Goal: Task Accomplishment & Management: Complete application form

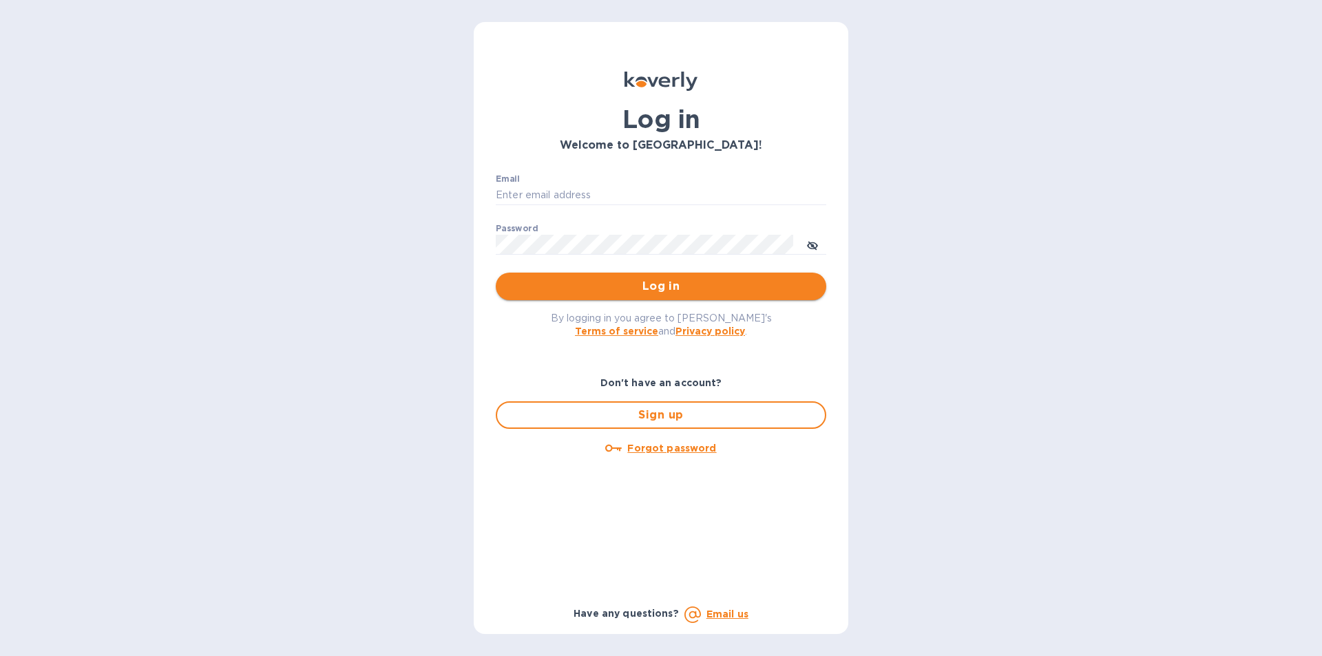
type input "gzall@zallandsons.com"
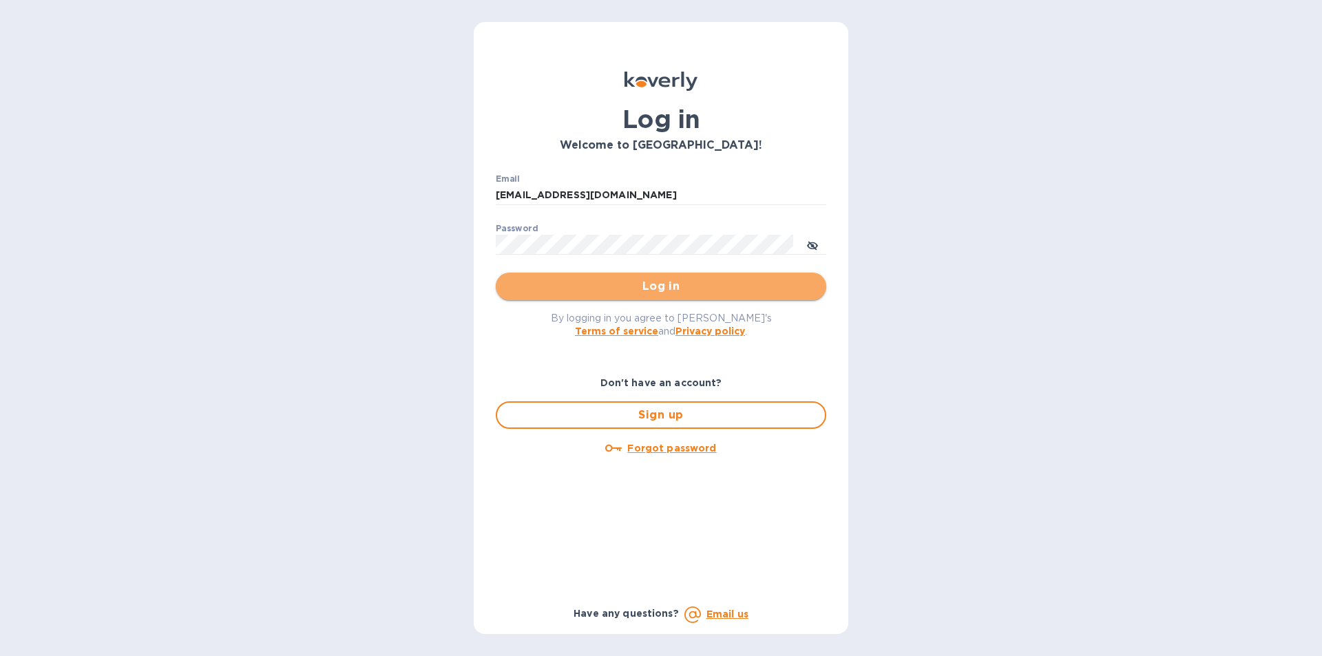
click at [541, 288] on span "Log in" at bounding box center [661, 286] width 308 height 17
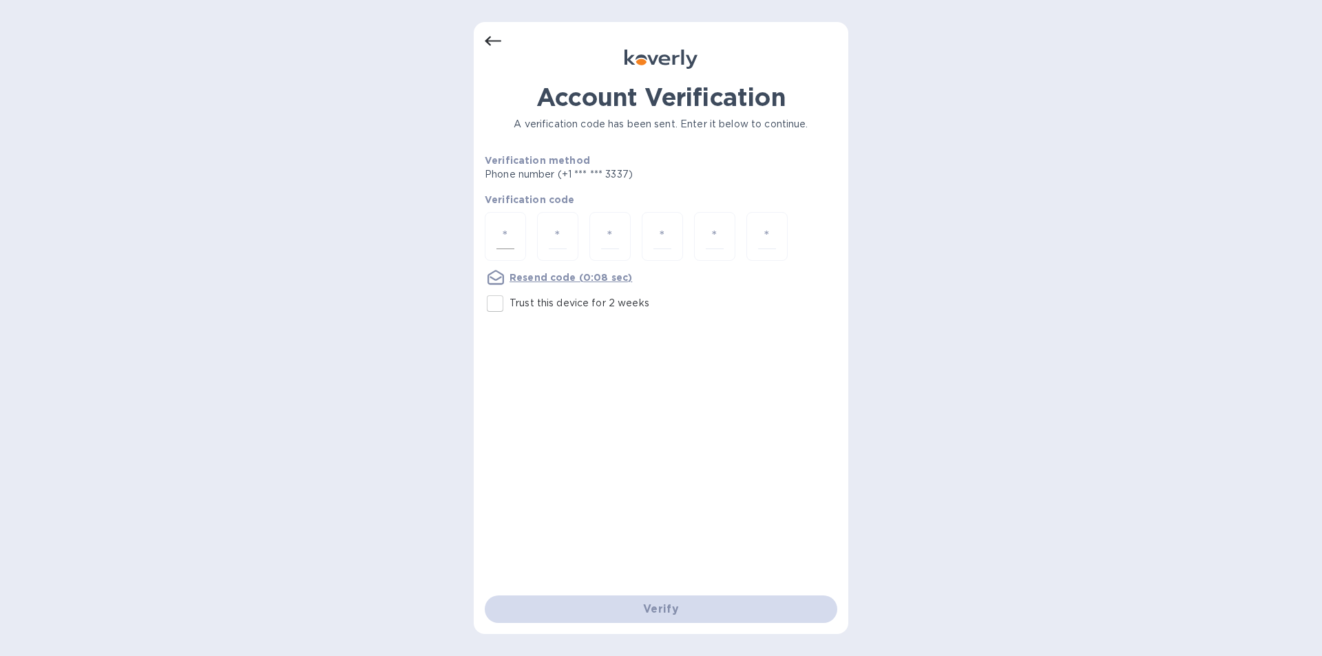
click at [502, 222] on div at bounding box center [505, 236] width 41 height 49
click at [508, 231] on input "number" at bounding box center [505, 236] width 18 height 25
drag, startPoint x: 501, startPoint y: 236, endPoint x: 510, endPoint y: 233, distance: 10.2
click at [501, 236] on input "number" at bounding box center [505, 236] width 18 height 25
type input "4"
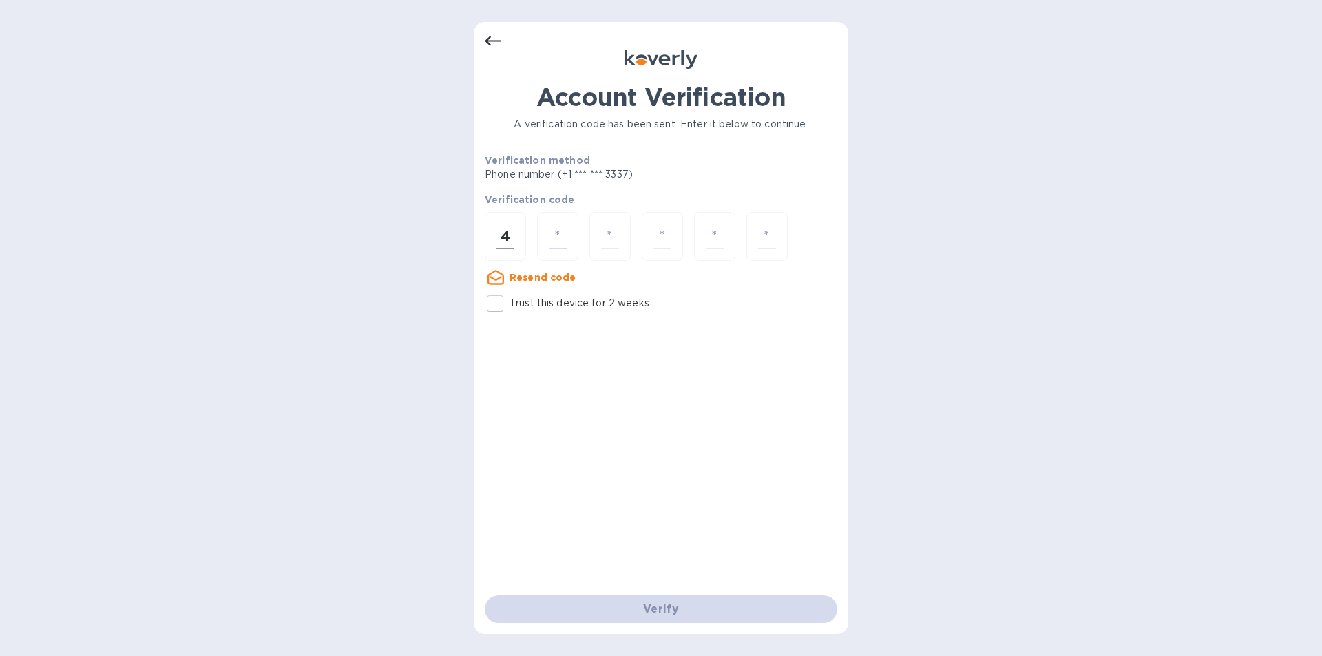
type input "7"
type input "6"
type input "3"
type input "7"
type input "4"
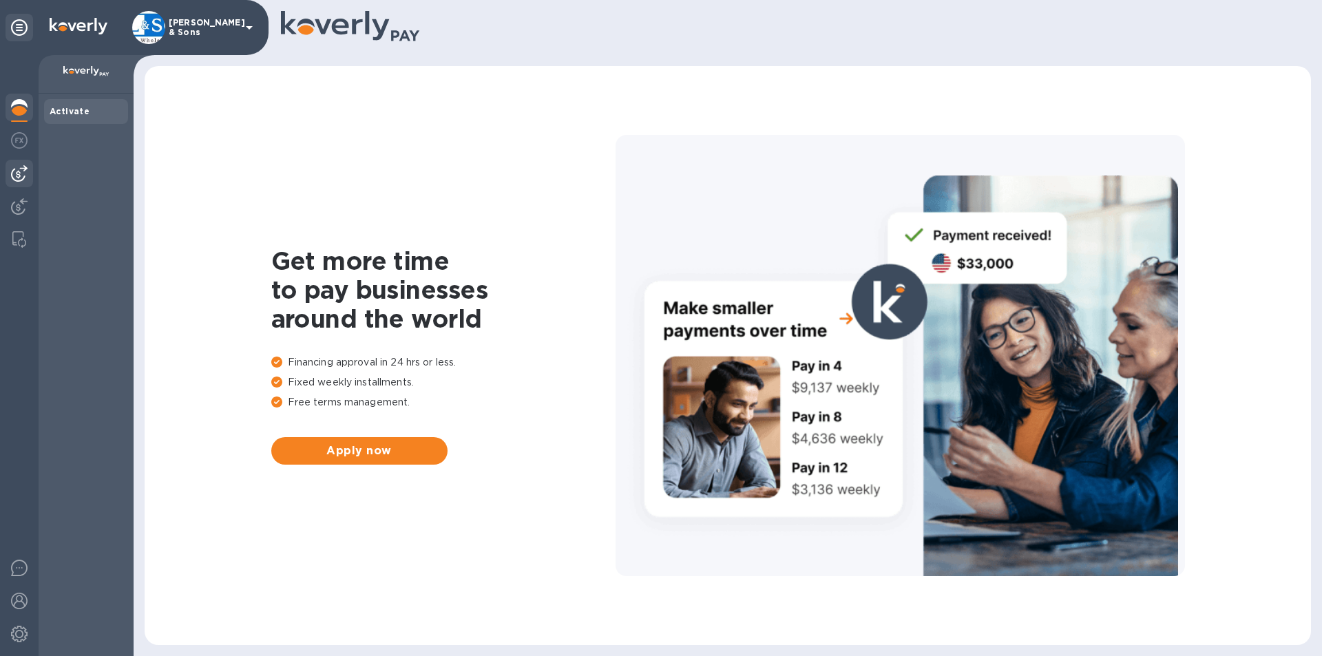
click at [6, 176] on div at bounding box center [20, 174] width 28 height 28
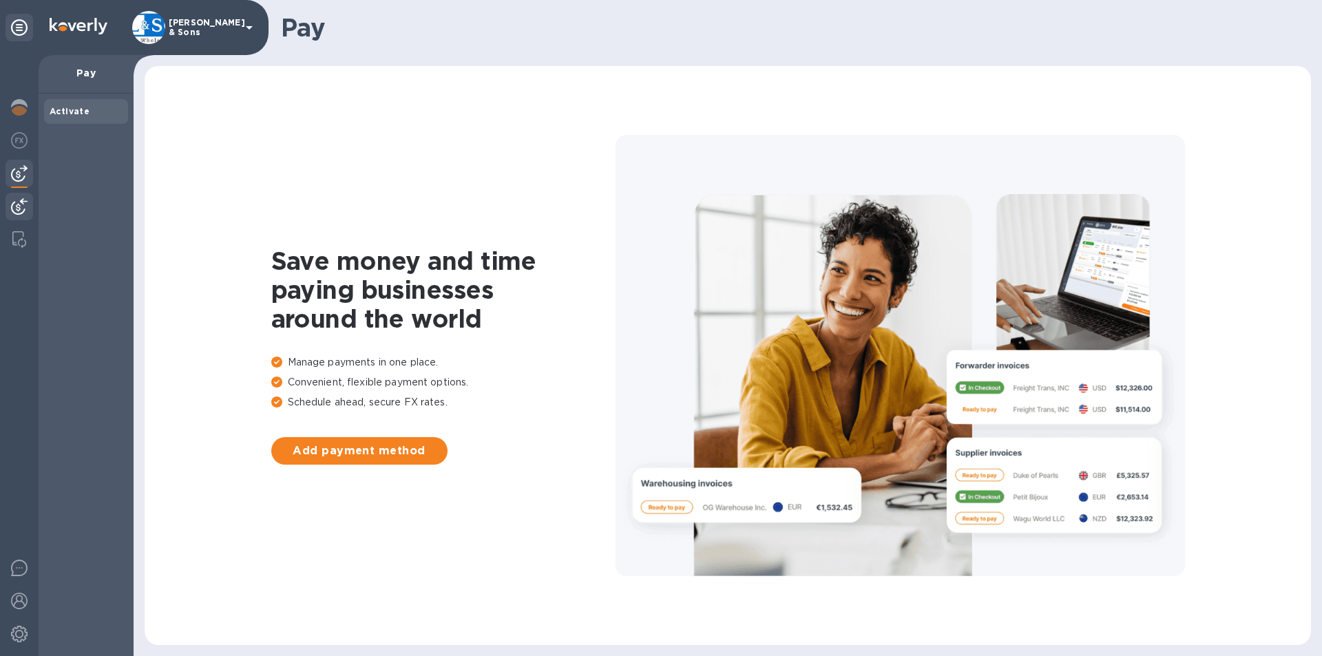
click at [21, 204] on img at bounding box center [19, 206] width 17 height 17
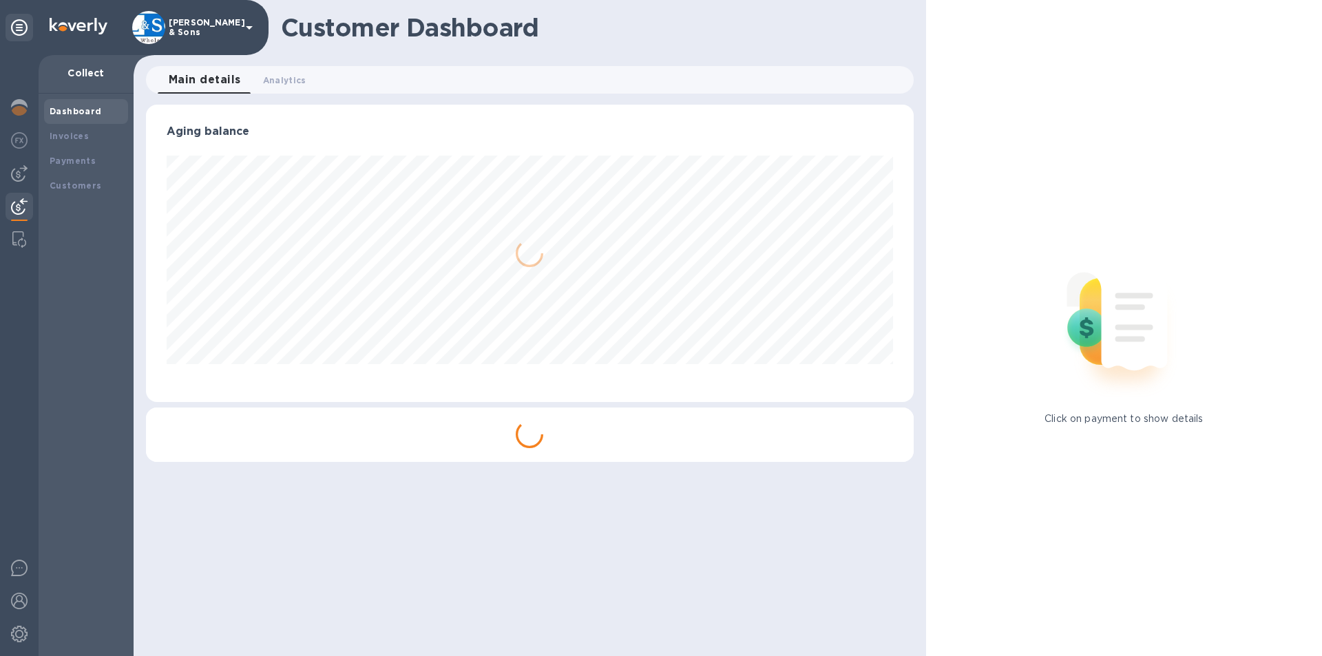
scroll to position [297, 767]
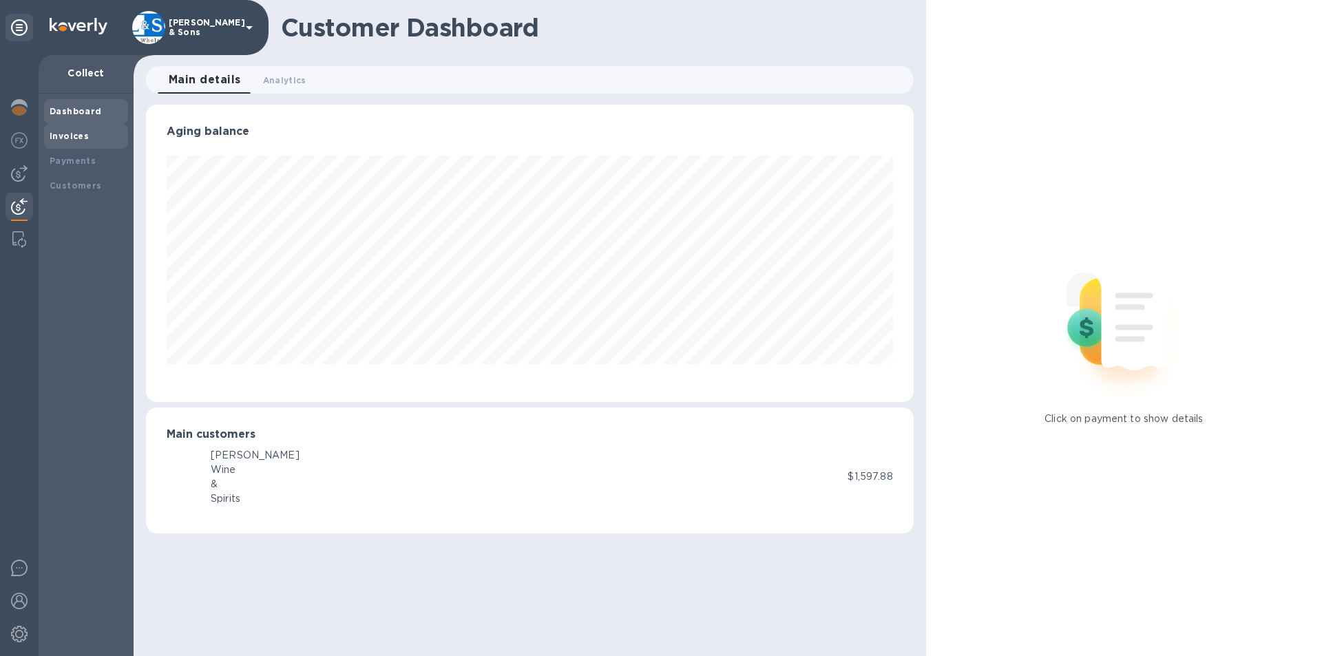
click at [59, 143] on div "Invoices" at bounding box center [86, 136] width 73 height 14
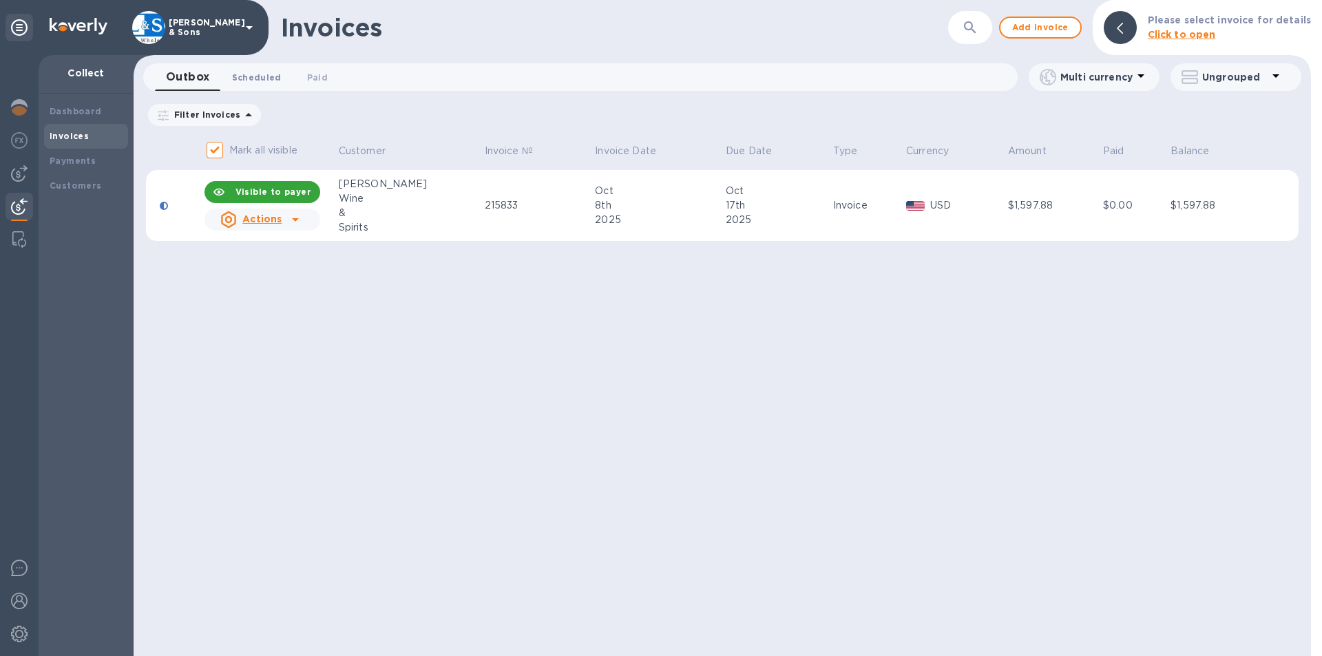
click at [254, 76] on span "Scheduled 0" at bounding box center [257, 77] width 50 height 14
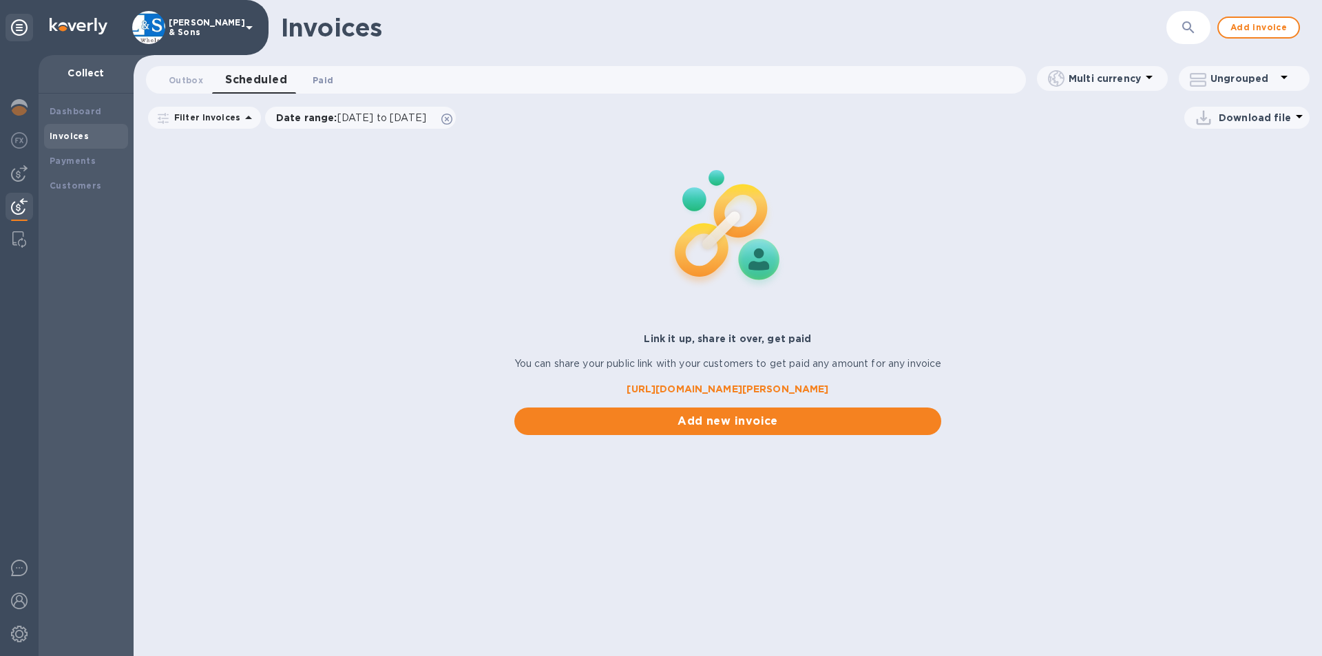
click at [320, 81] on span "Paid 0" at bounding box center [323, 80] width 21 height 14
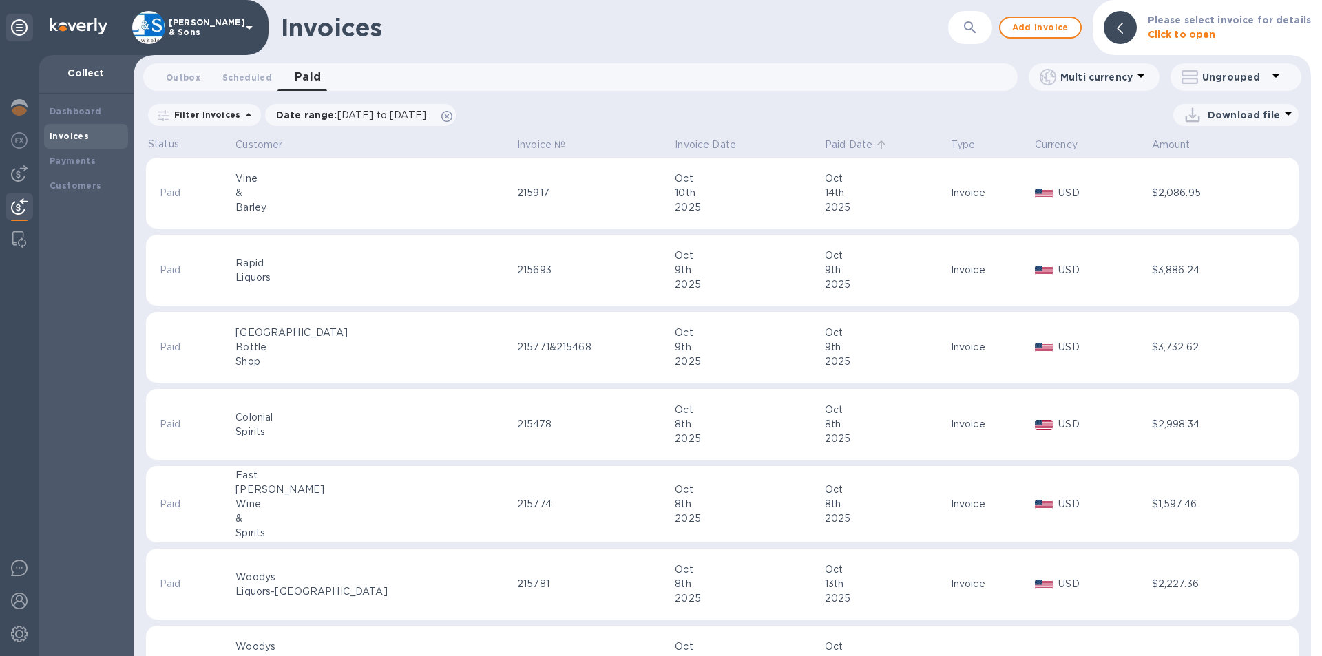
click at [825, 140] on p "Paid Date" at bounding box center [849, 145] width 48 height 14
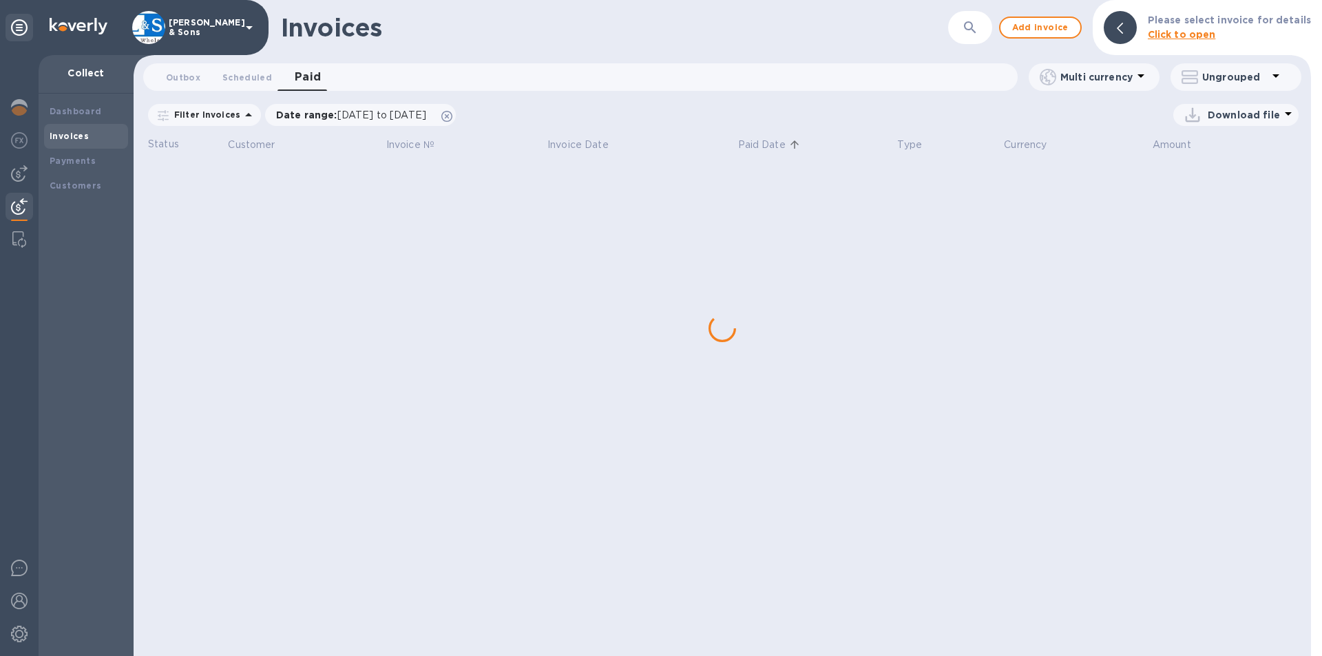
click at [791, 140] on icon at bounding box center [794, 144] width 12 height 12
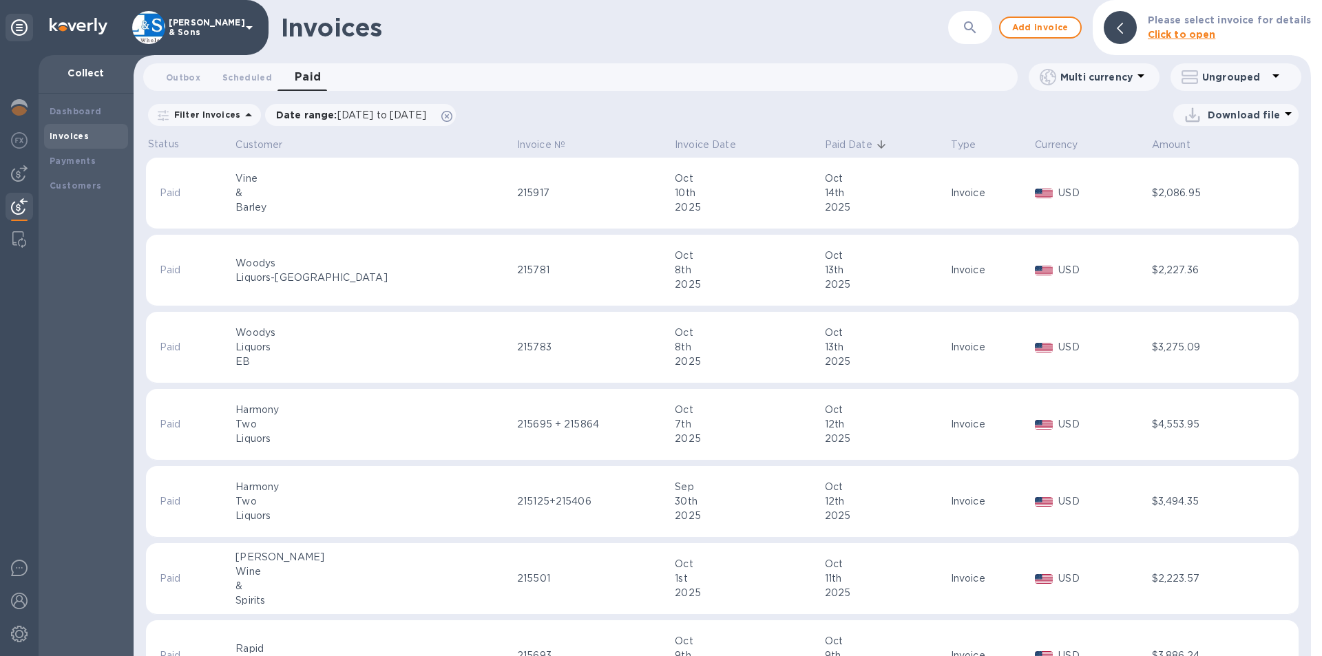
click at [825, 149] on p "Paid Date" at bounding box center [849, 145] width 48 height 14
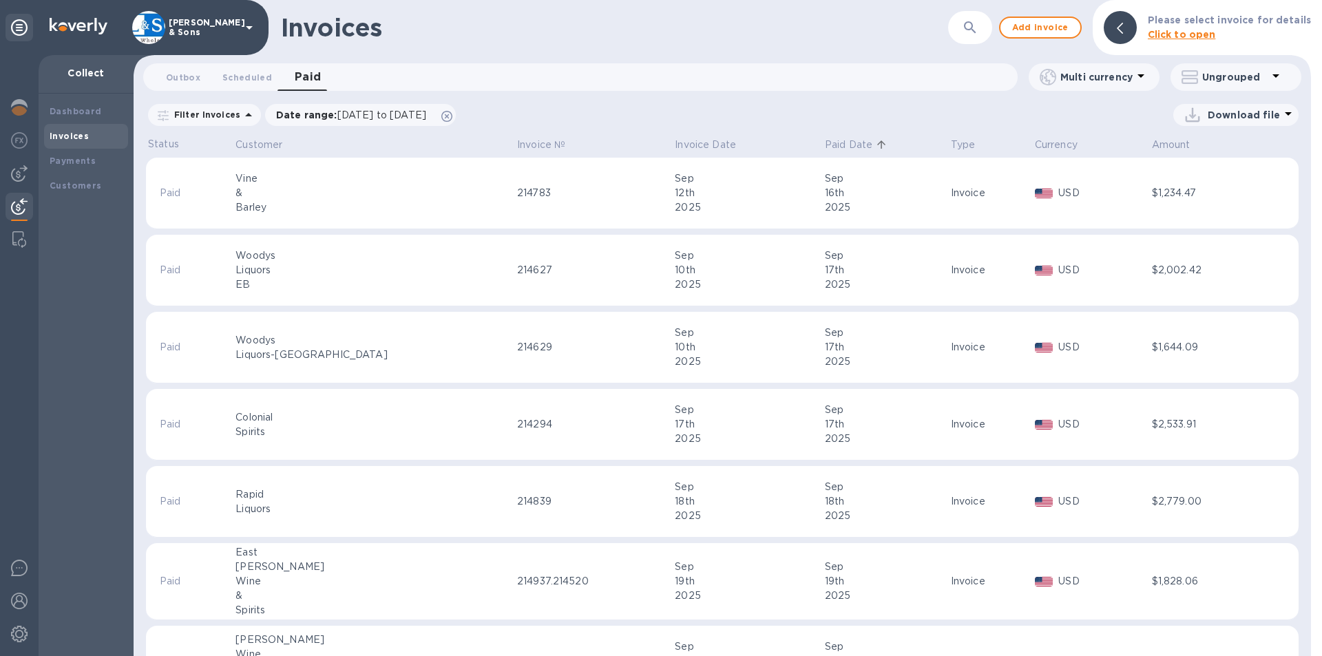
click at [825, 144] on p "Paid Date" at bounding box center [849, 145] width 48 height 14
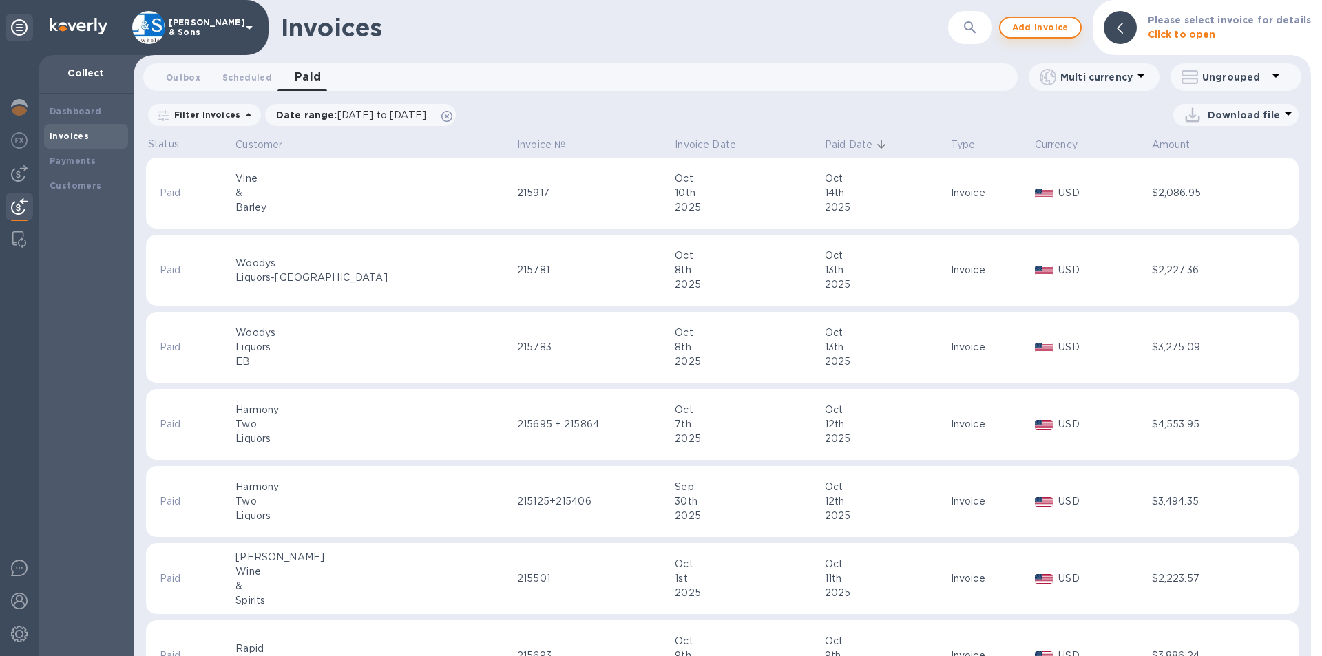
click at [1039, 30] on span "Add invoice" at bounding box center [1040, 27] width 58 height 17
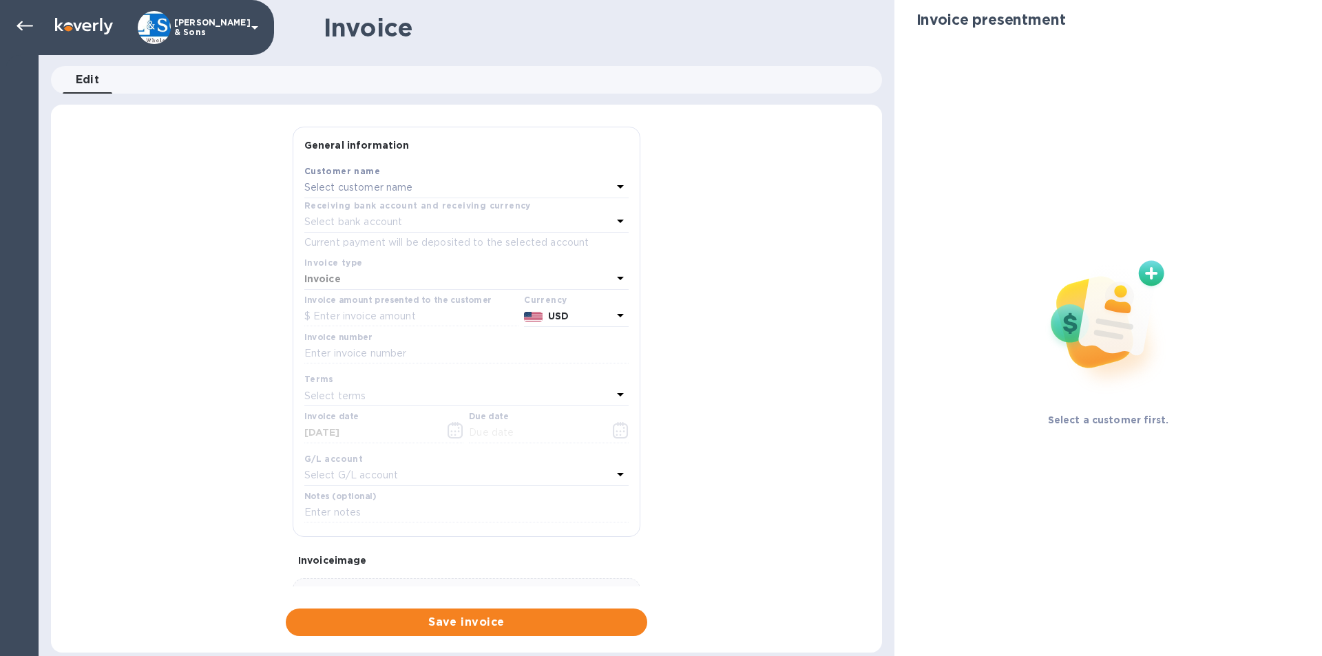
click at [347, 187] on p "Select customer name" at bounding box center [358, 187] width 109 height 14
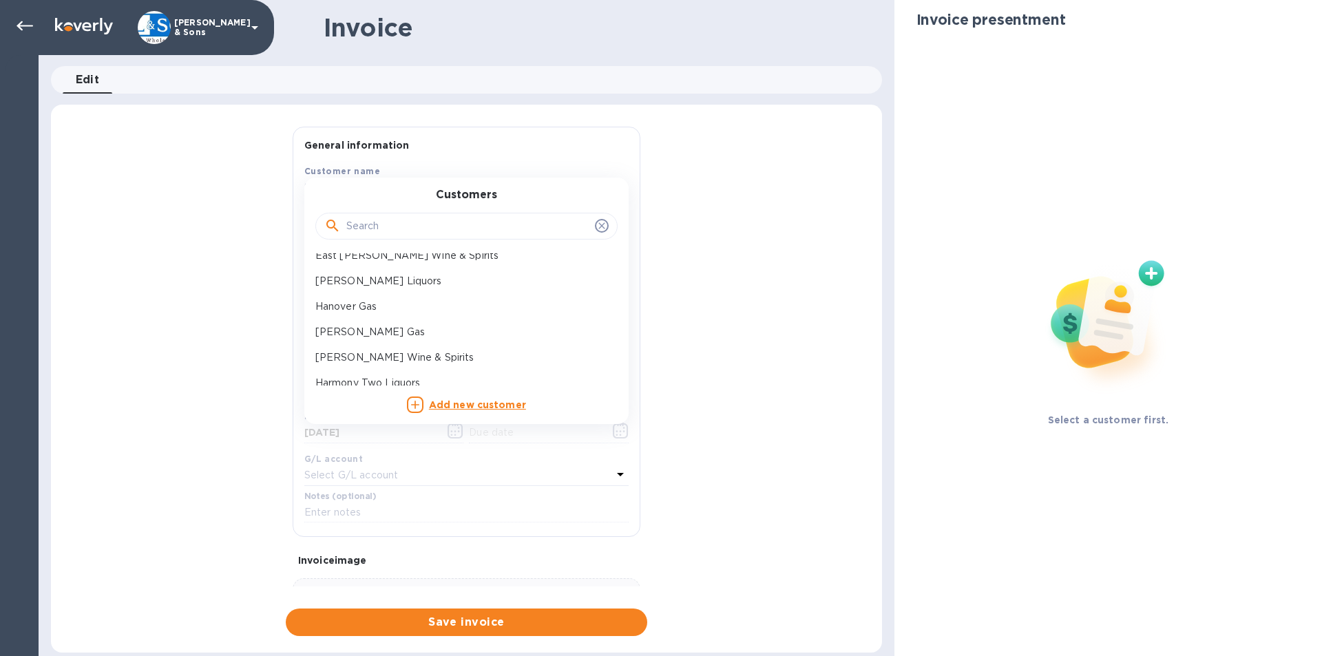
scroll to position [207, 0]
click at [377, 361] on p "Harmony Two Liquors" at bounding box center [460, 365] width 291 height 14
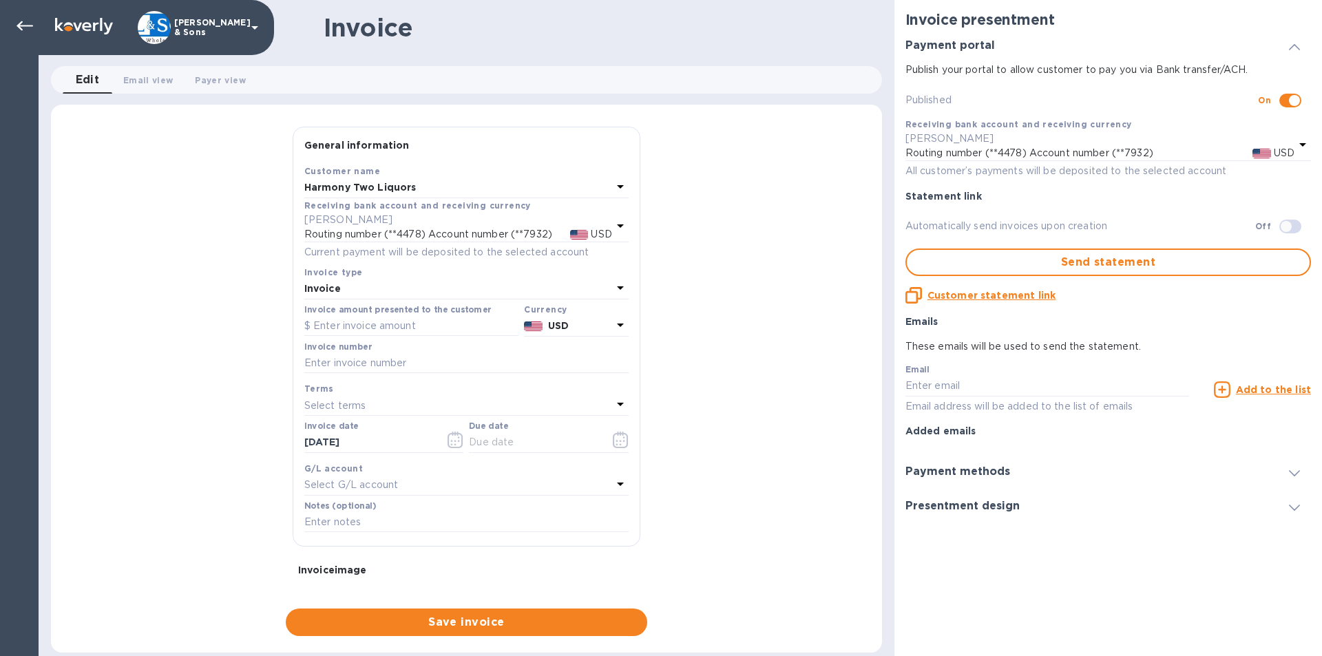
checkbox input "true"
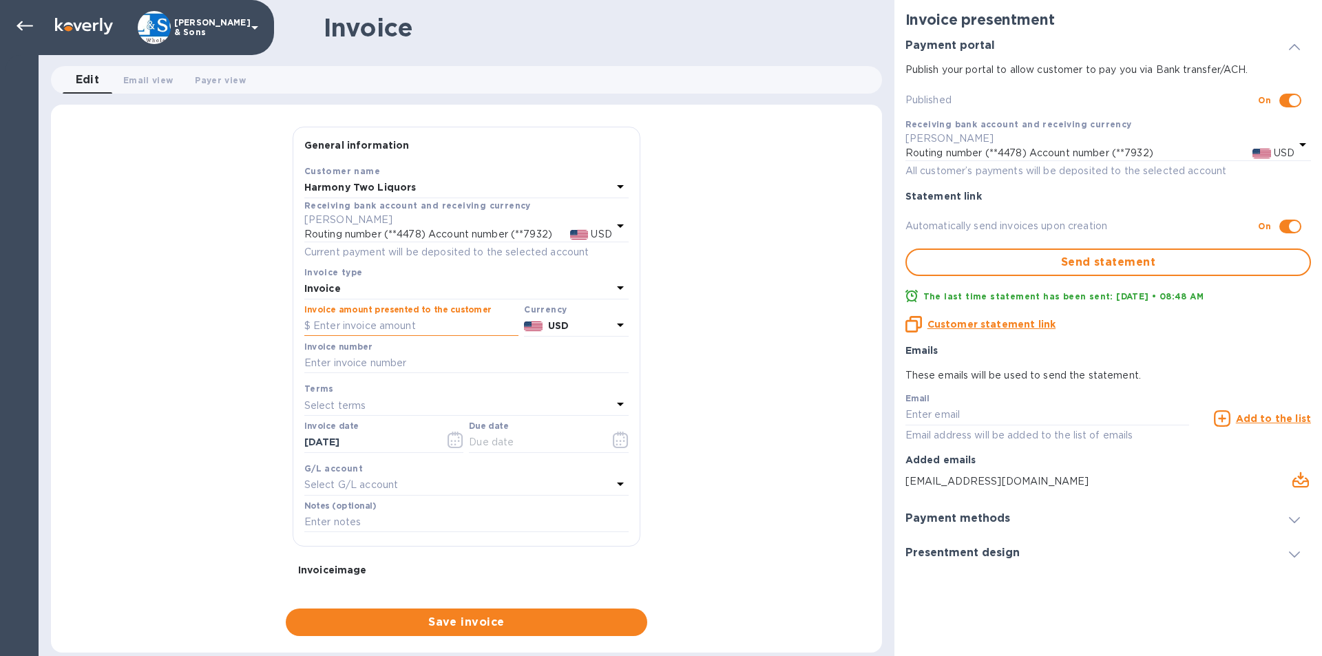
click at [342, 327] on input "text" at bounding box center [411, 326] width 214 height 21
type input "3,275.52"
click at [342, 371] on input "text" at bounding box center [466, 363] width 324 height 21
type input "215970"
click at [398, 437] on input "[DATE]" at bounding box center [369, 442] width 130 height 21
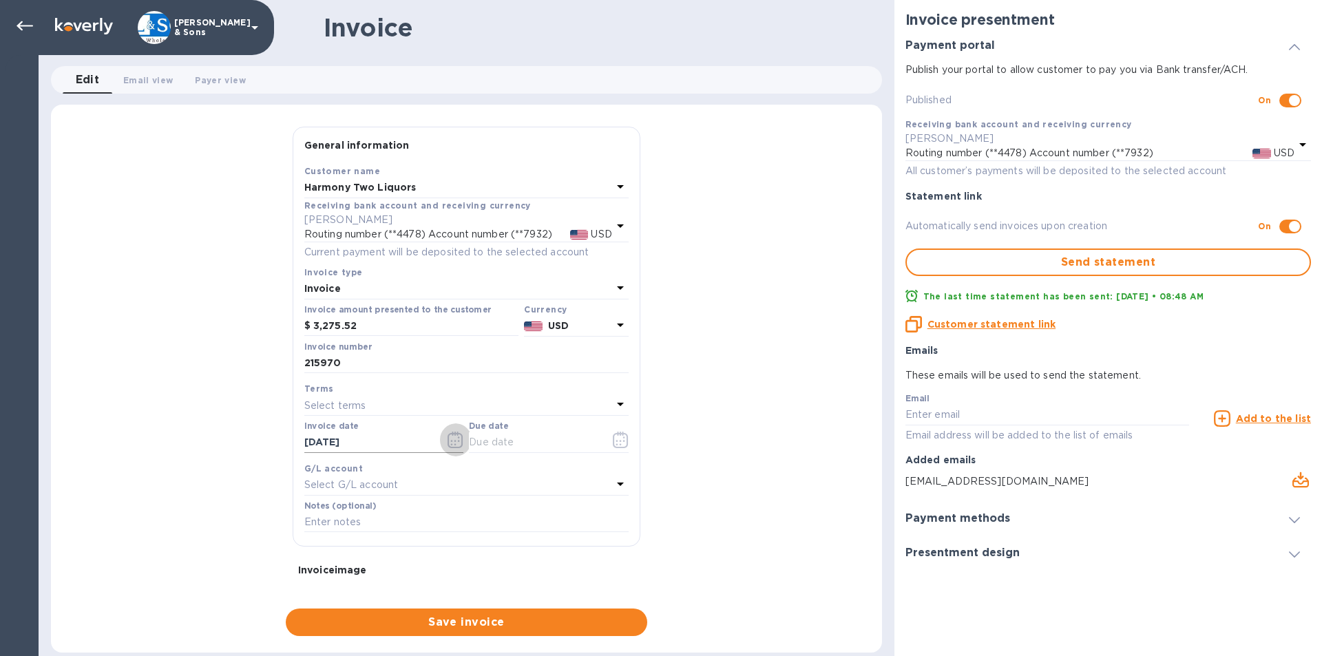
click at [448, 439] on icon "button" at bounding box center [456, 440] width 16 height 17
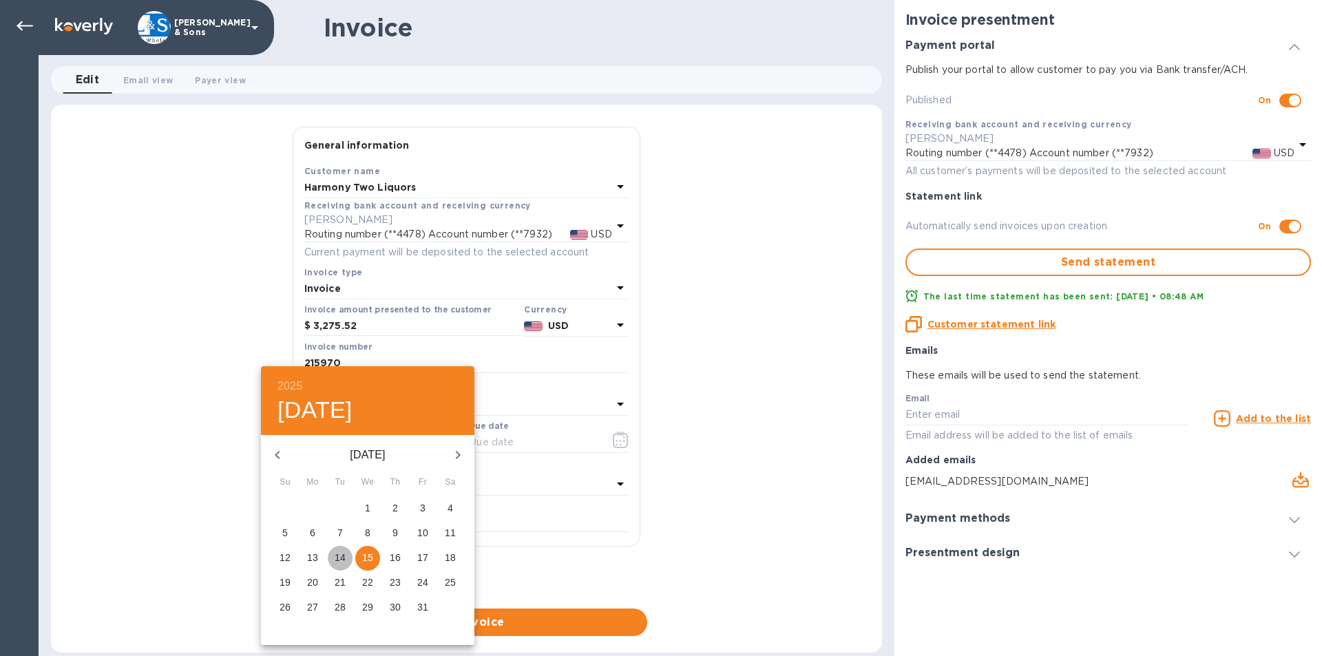
click at [352, 556] on span "14" at bounding box center [340, 558] width 25 height 14
type input "[DATE]"
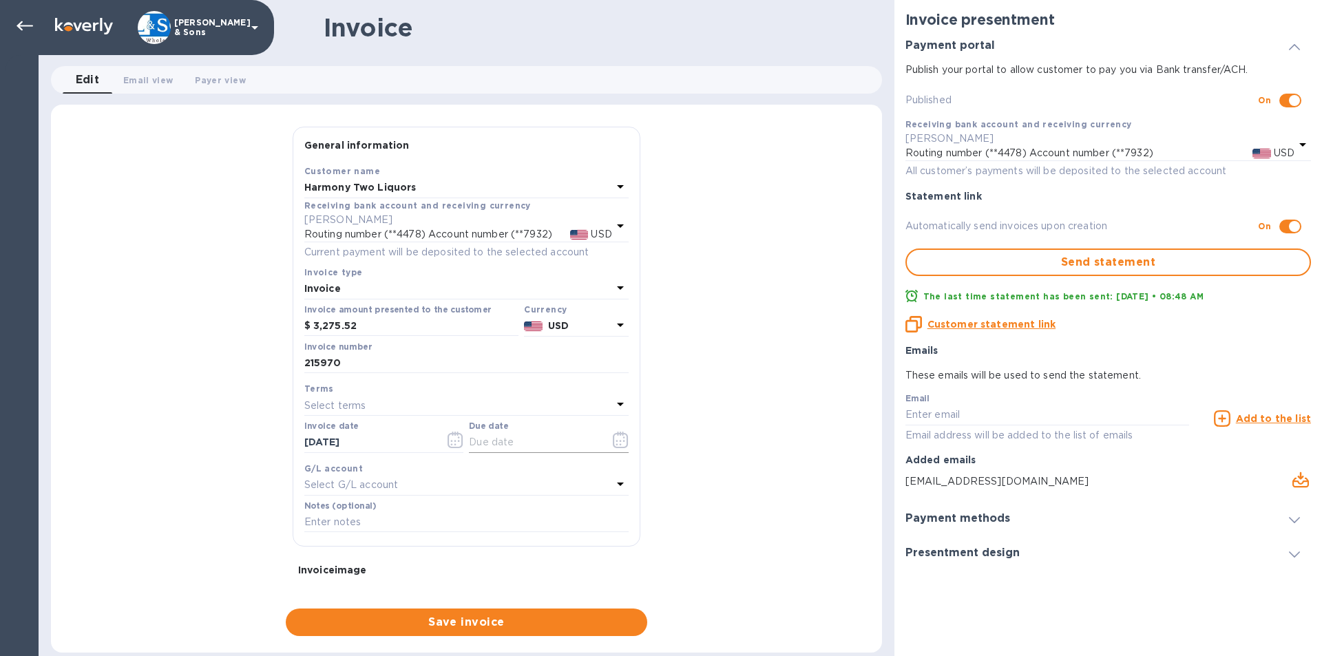
click at [618, 443] on icon "button" at bounding box center [621, 440] width 16 height 17
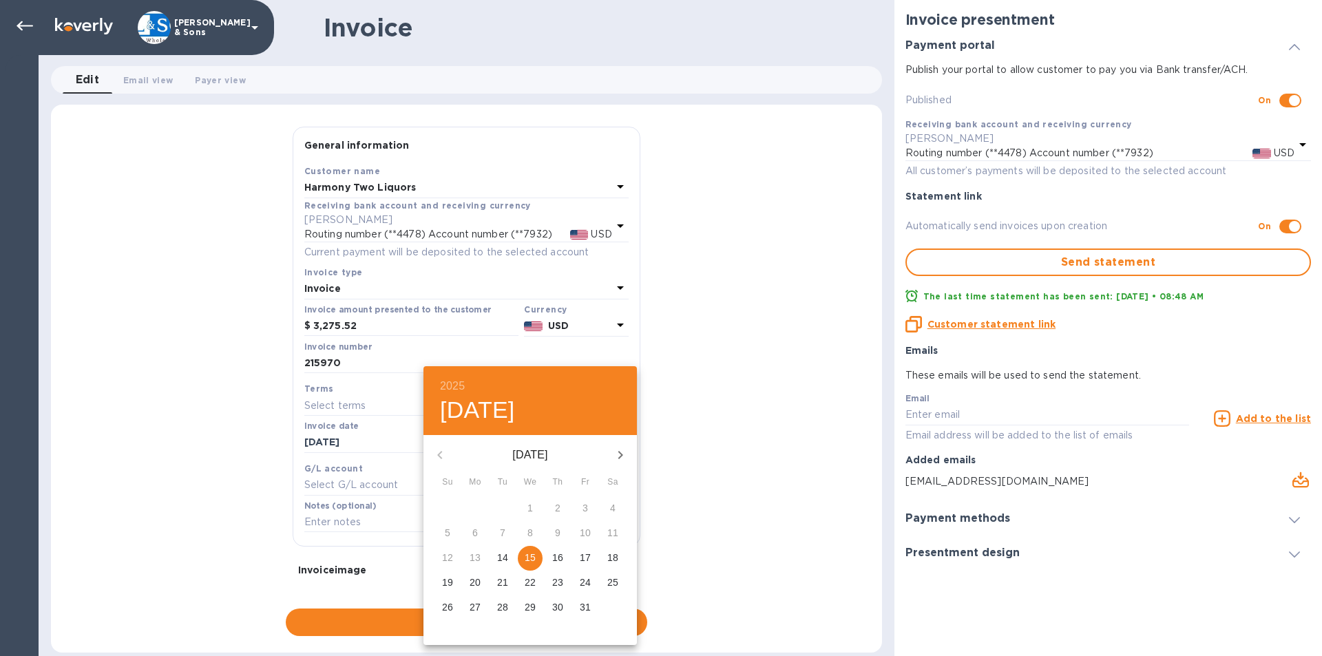
click at [513, 583] on span "21" at bounding box center [502, 583] width 25 height 14
type input "[DATE]"
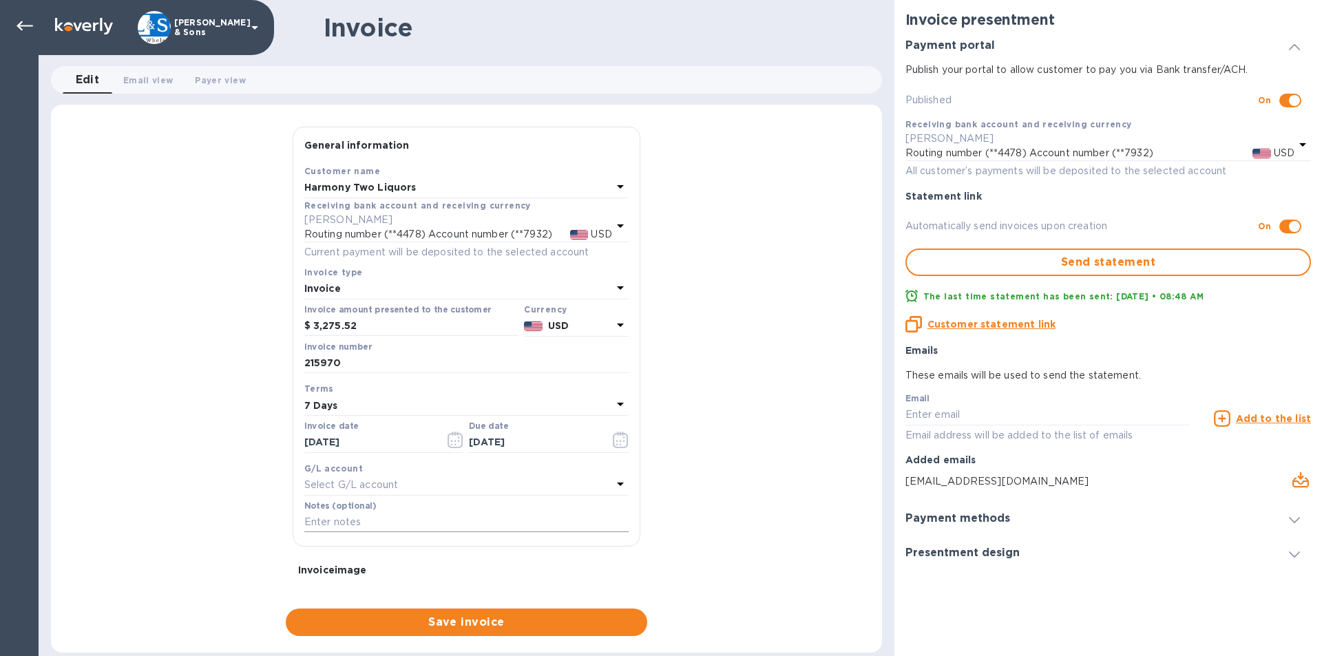
click at [375, 521] on input "text" at bounding box center [466, 522] width 324 height 21
type input "Thank You"
click at [380, 330] on input "3,275.52" at bounding box center [415, 326] width 205 height 21
type input "3,272.52"
click at [227, 329] on div "General information Save Customer name Harmony Two Liquors Receiving bank accou…" at bounding box center [466, 381] width 831 height 509
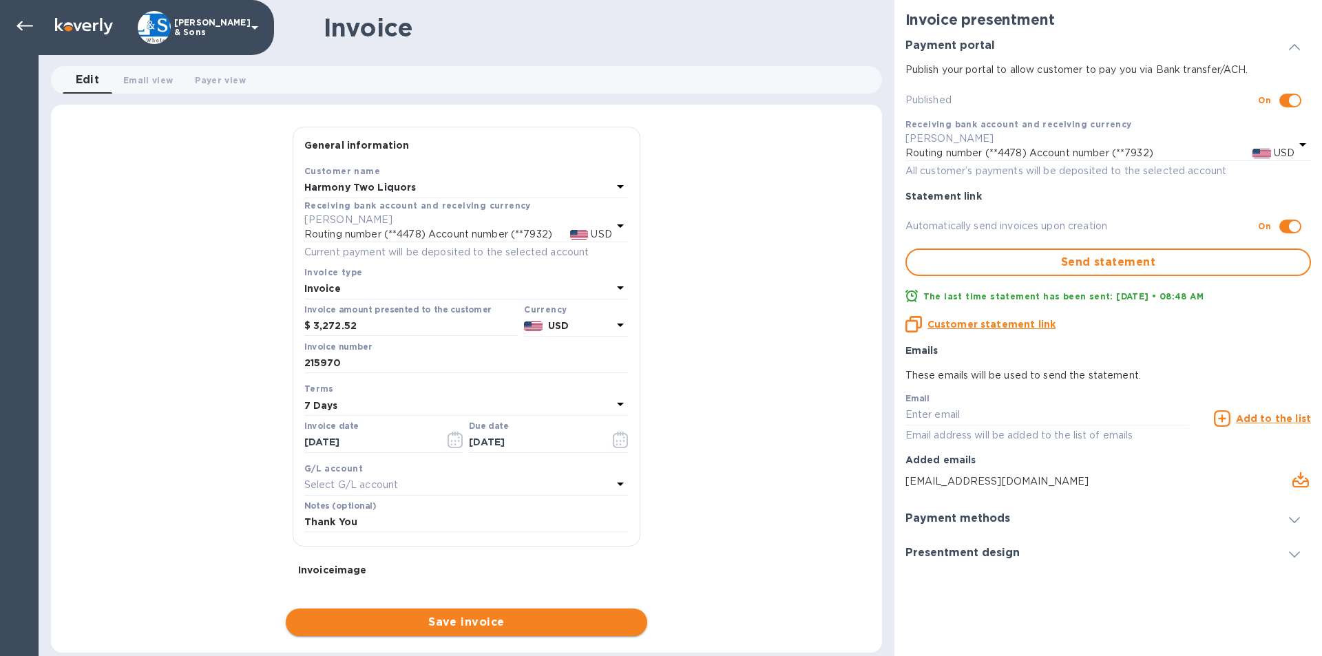
click at [490, 621] on span "Save invoice" at bounding box center [466, 622] width 339 height 17
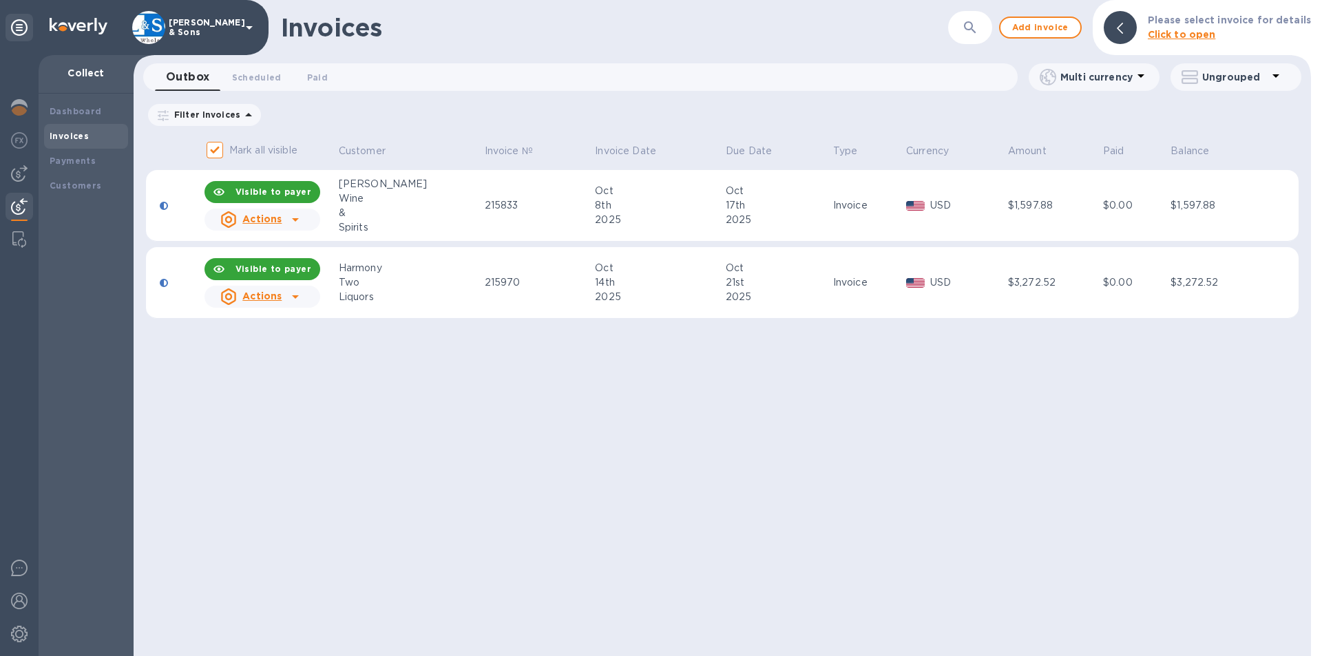
click at [301, 297] on icon at bounding box center [295, 296] width 17 height 17
click at [304, 292] on icon at bounding box center [295, 296] width 17 height 17
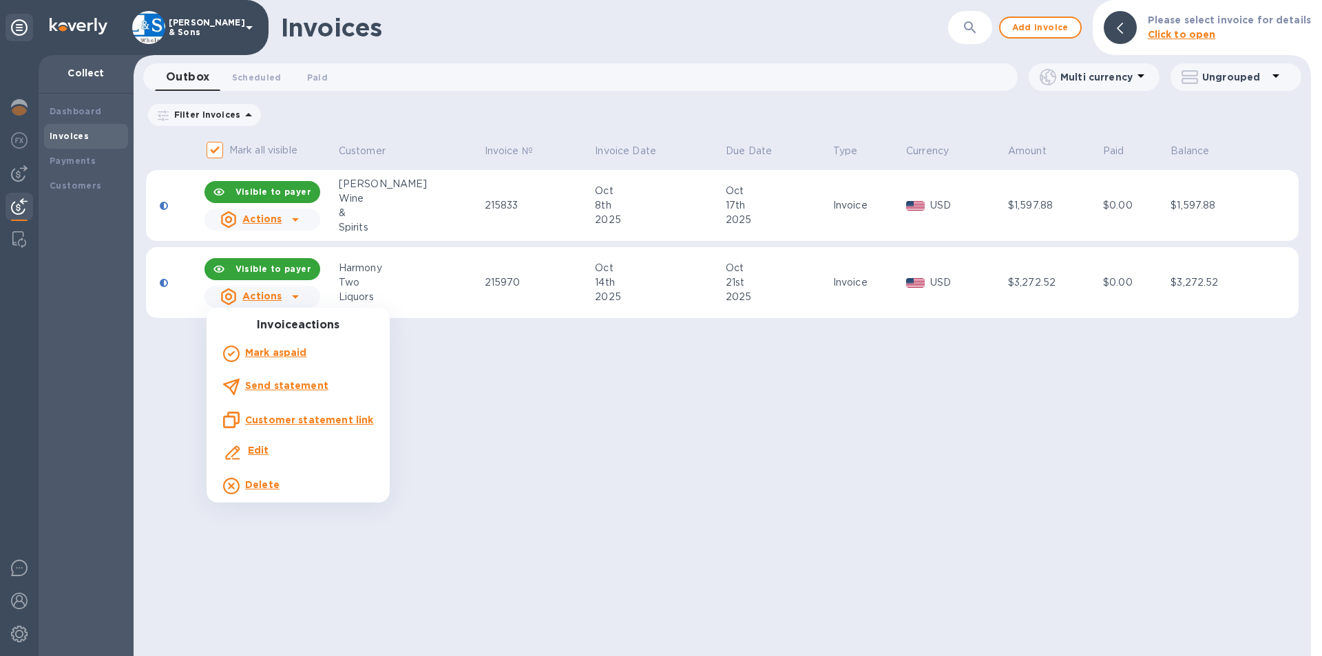
click at [298, 389] on b "Send statement" at bounding box center [286, 385] width 83 height 11
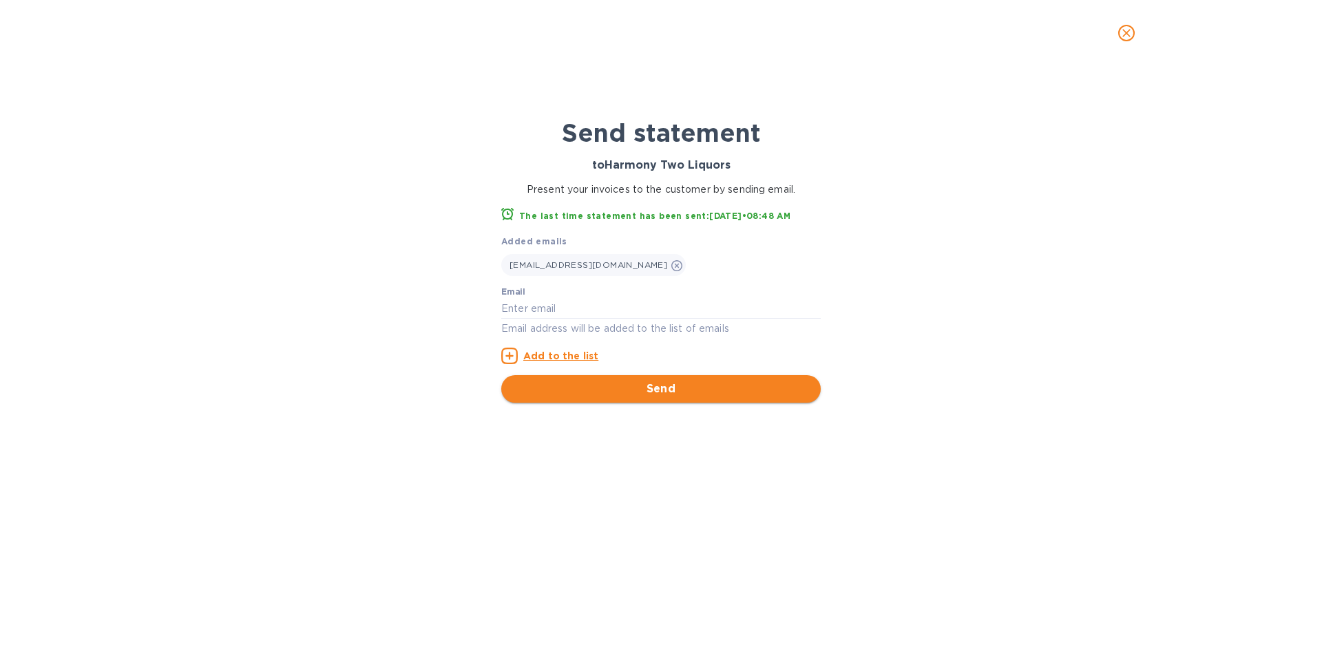
click at [580, 390] on span "Send" at bounding box center [660, 389] width 297 height 17
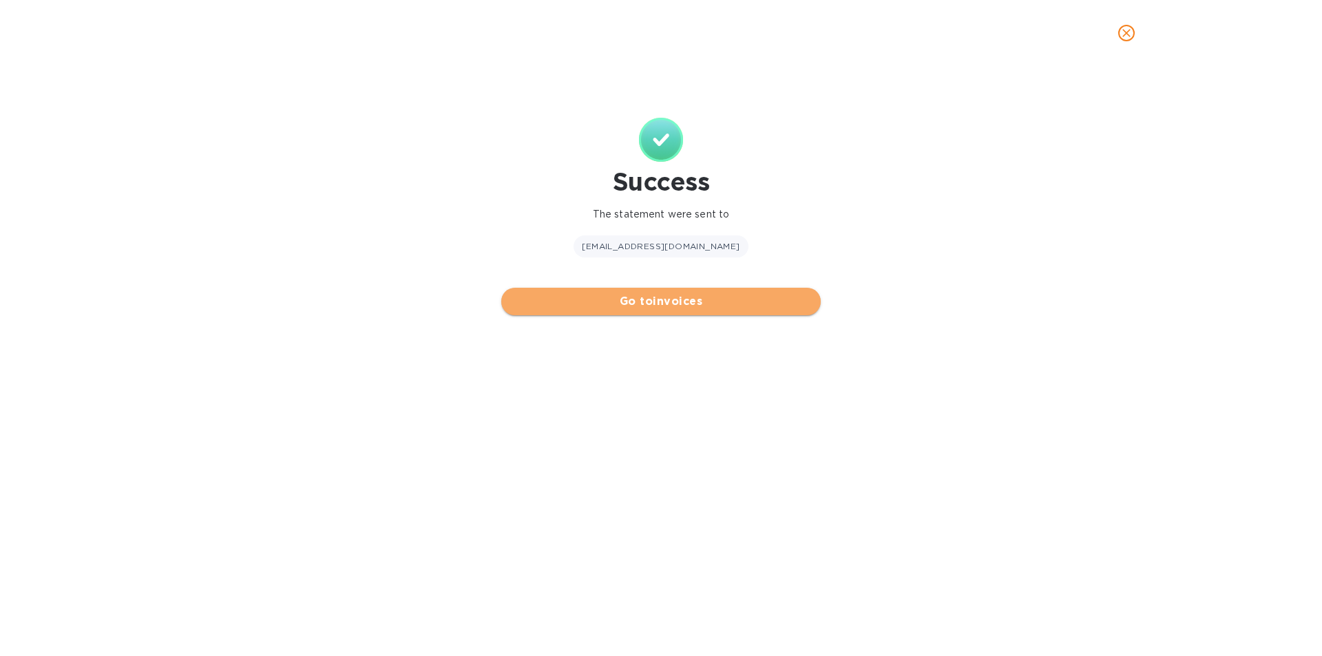
click at [612, 299] on span "Go to invoices" at bounding box center [660, 301] width 297 height 17
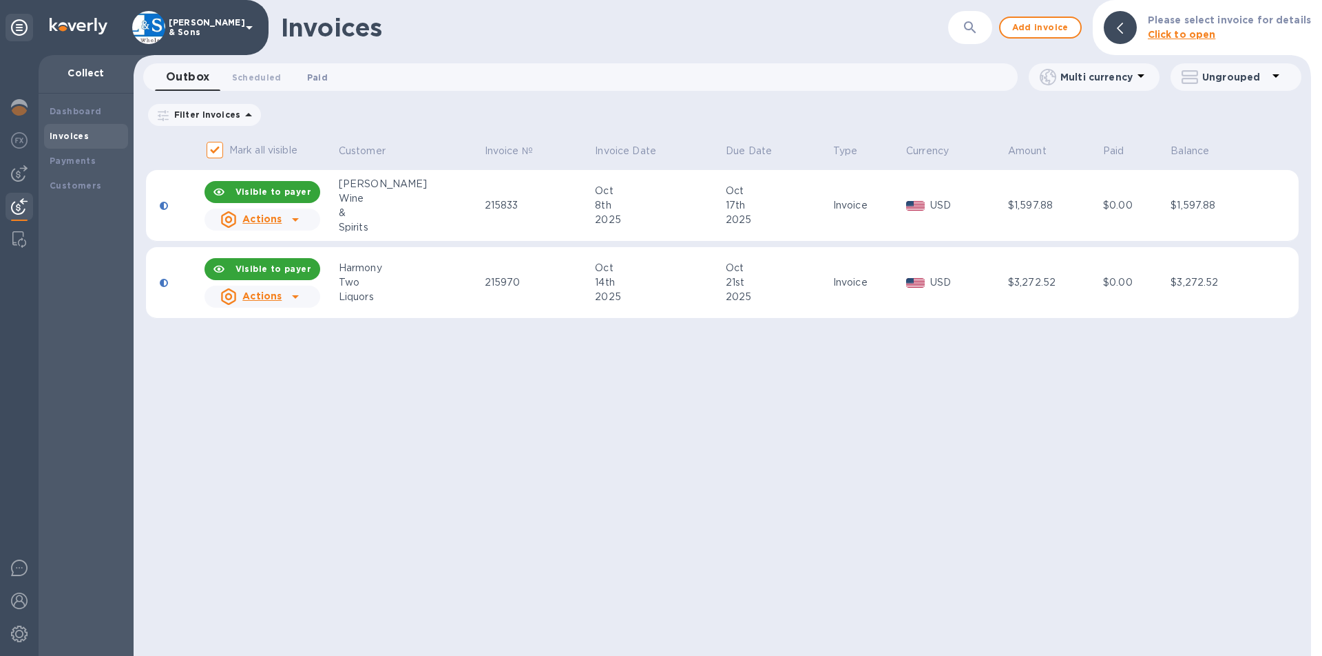
click at [307, 84] on span "Paid 0" at bounding box center [317, 77] width 21 height 14
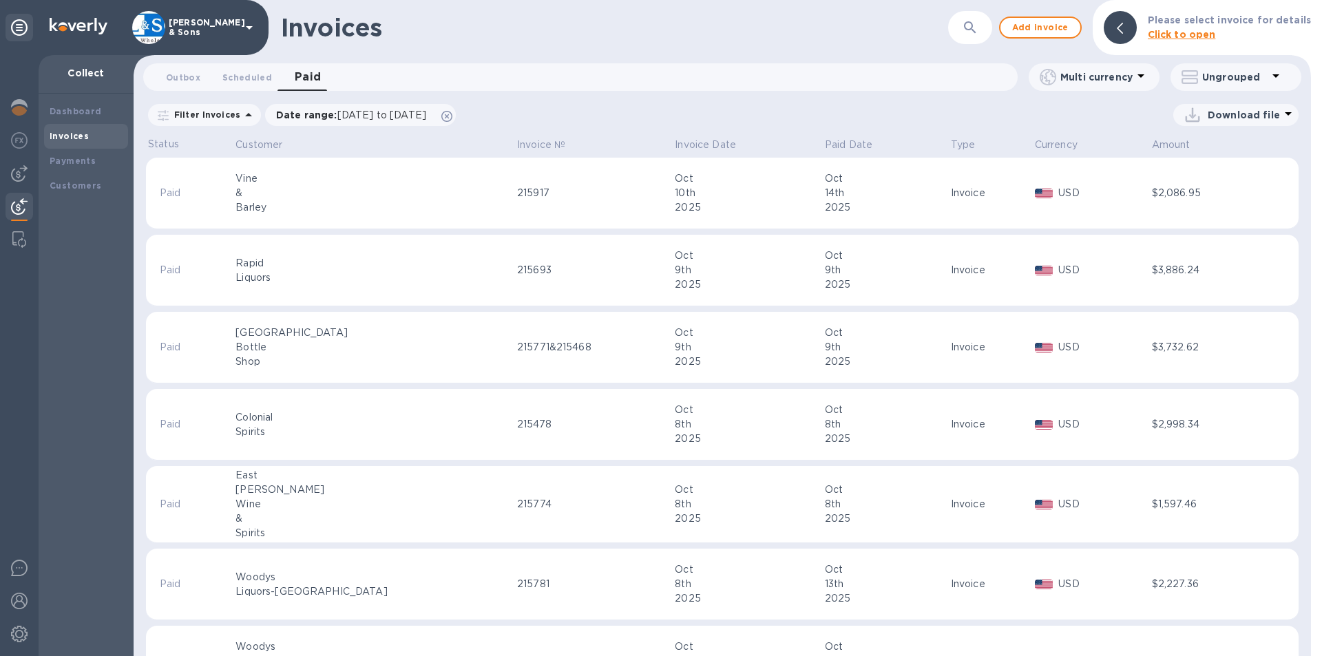
click at [1256, 112] on p "Download file" at bounding box center [1244, 115] width 72 height 14
click at [1225, 157] on li "XLSX file" at bounding box center [1237, 148] width 94 height 39
click at [825, 145] on p "Paid Date" at bounding box center [849, 145] width 48 height 14
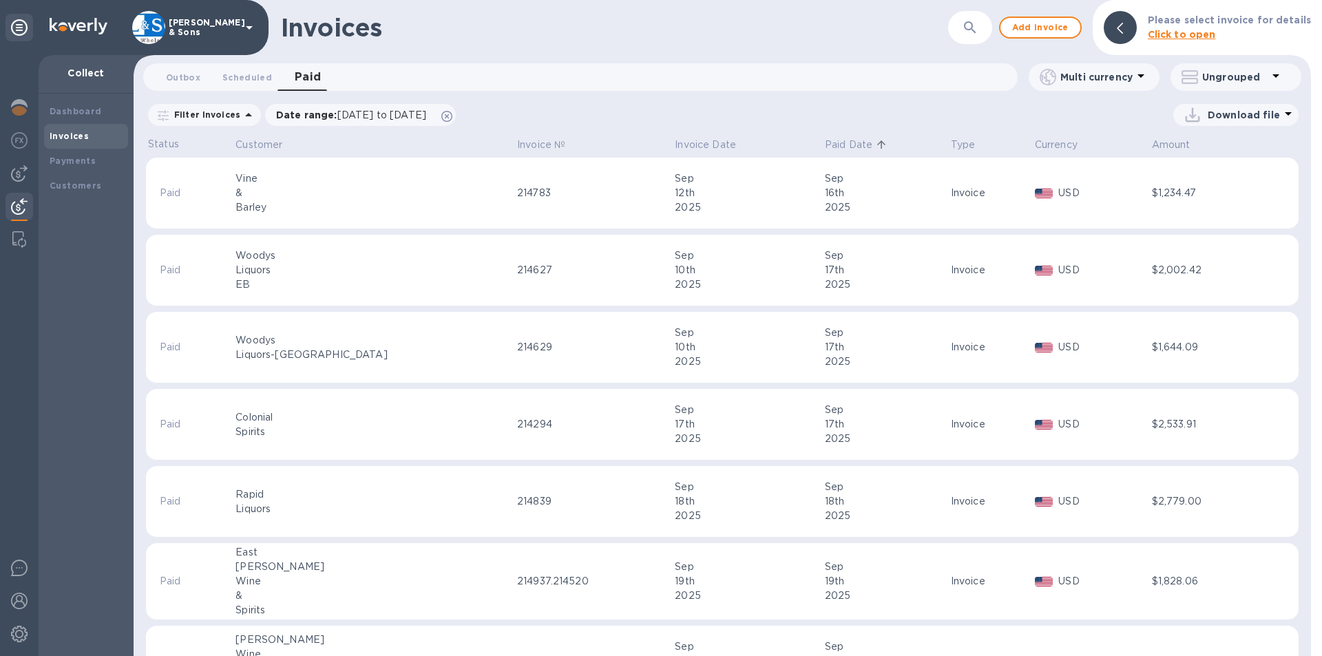
click at [825, 144] on p "Paid Date" at bounding box center [849, 145] width 48 height 14
